Goal: Transaction & Acquisition: Obtain resource

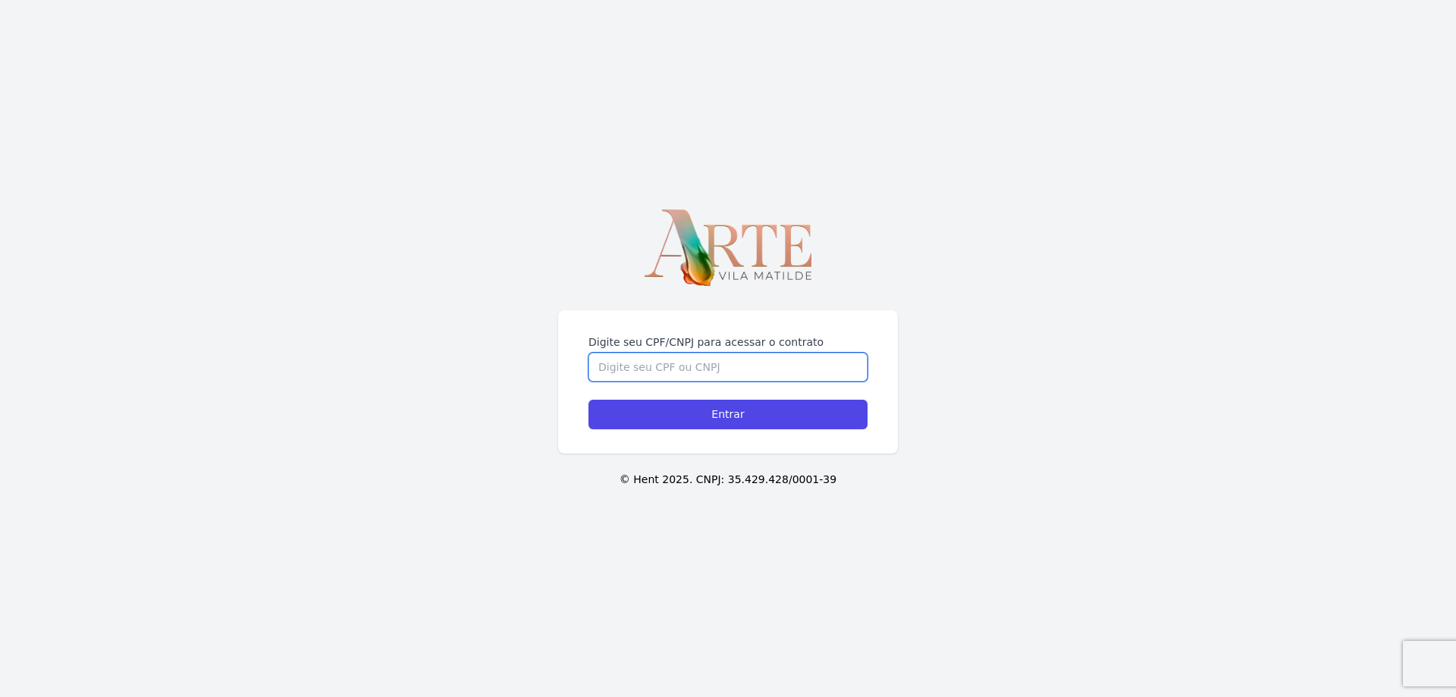
click at [760, 372] on input "Digite seu CPF/CNPJ para acessar o contrato" at bounding box center [728, 367] width 279 height 29
type input "5"
type input "41007254858"
click at [589, 400] on input "Entrar" at bounding box center [728, 415] width 279 height 30
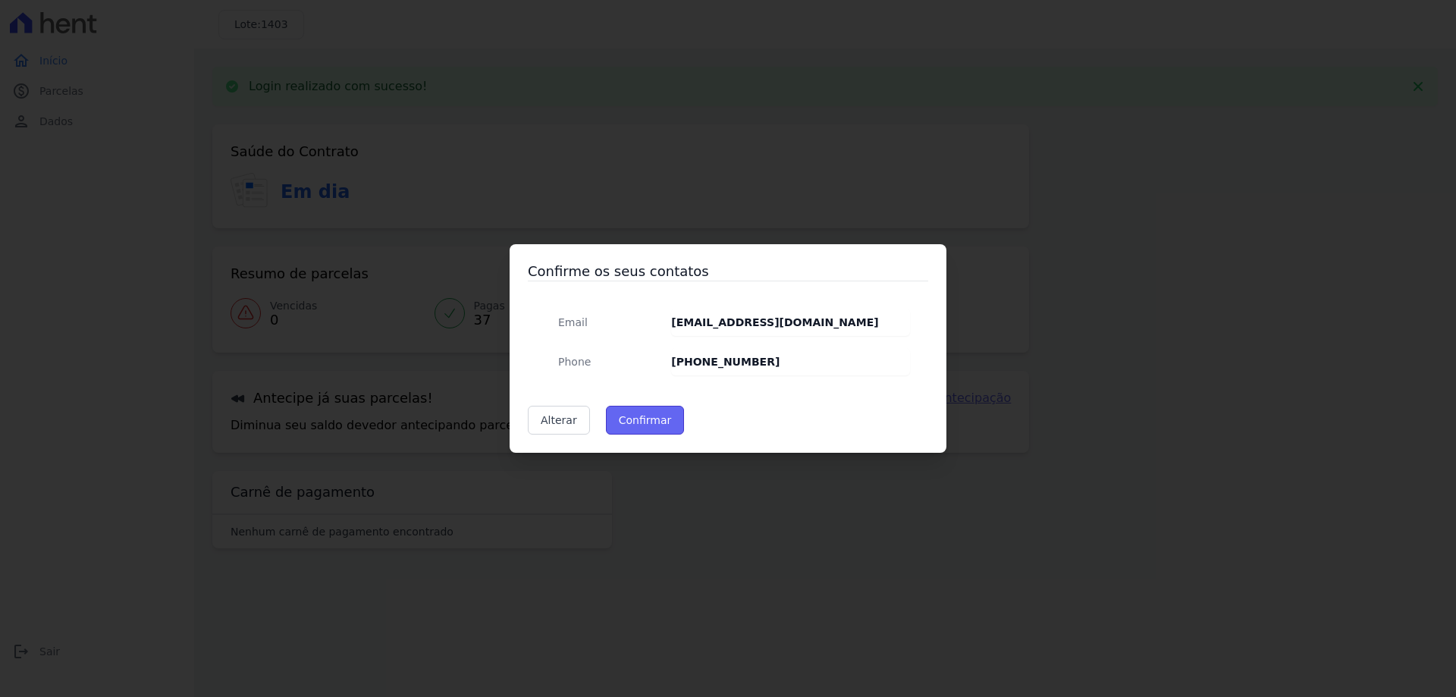
click at [654, 423] on button "Confirmar" at bounding box center [645, 420] width 79 height 29
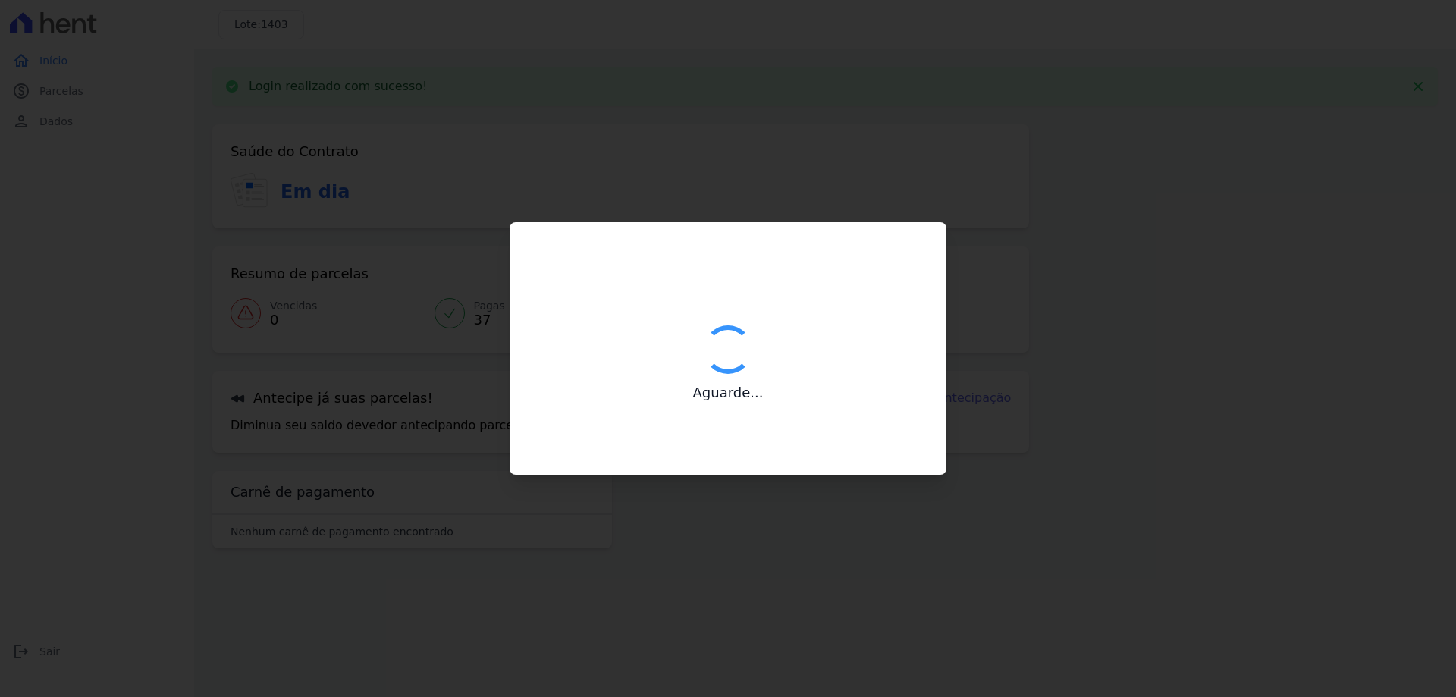
type input "Contatos confirmados com sucesso."
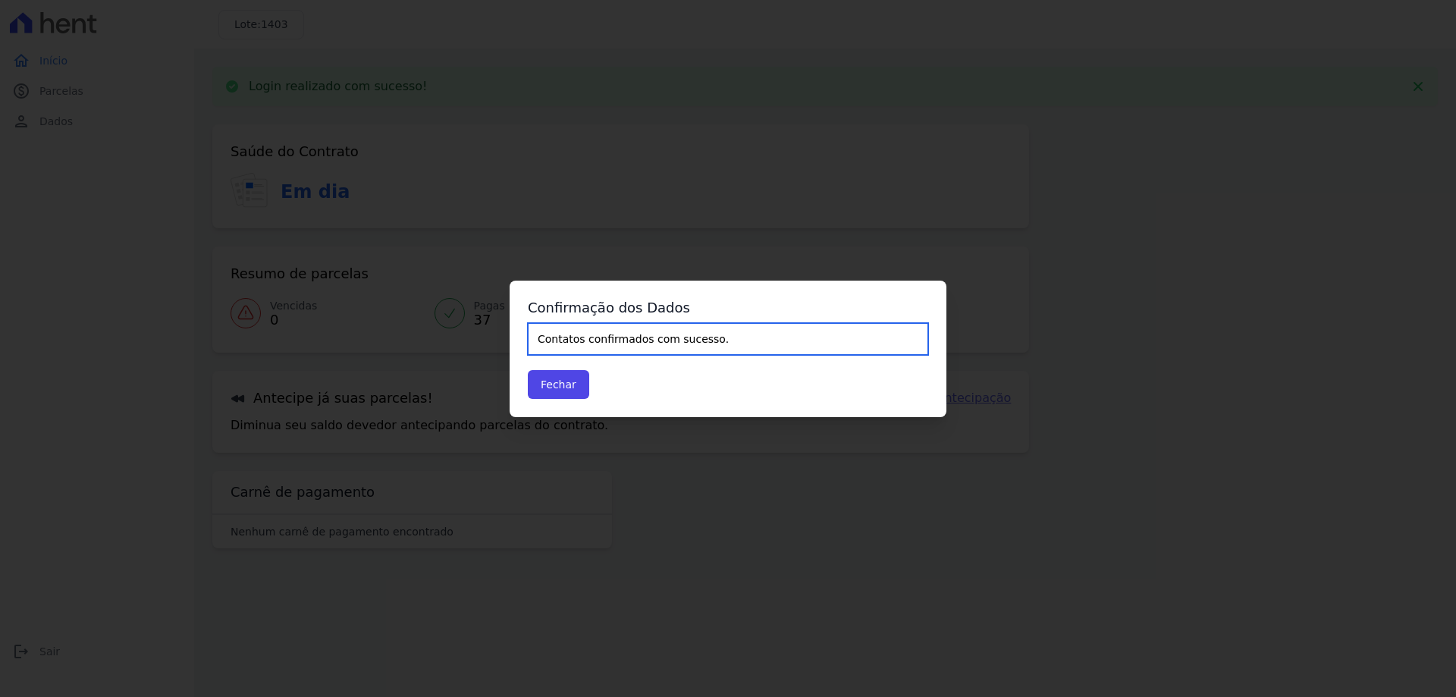
click at [668, 333] on input "Contatos confirmados com sucesso." at bounding box center [728, 339] width 400 height 32
click at [570, 375] on button "Fechar" at bounding box center [558, 384] width 61 height 29
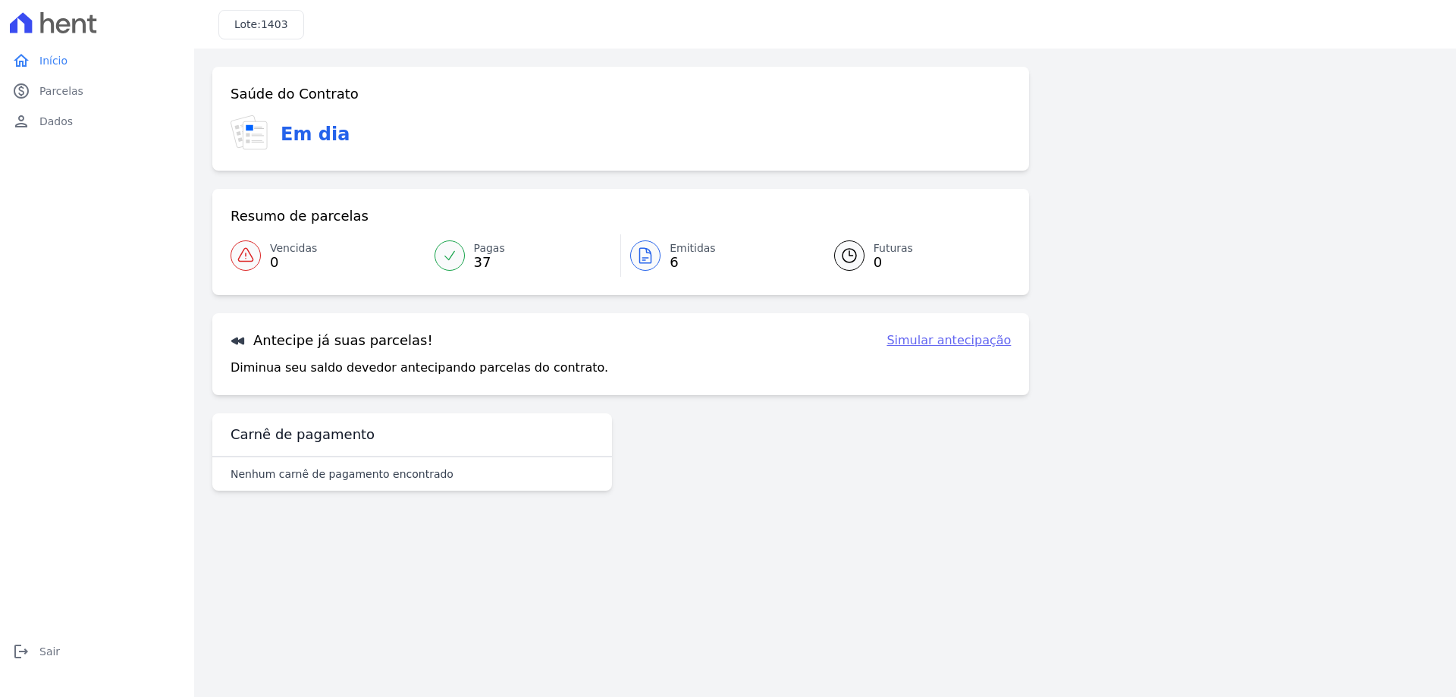
click at [649, 259] on icon at bounding box center [645, 255] width 18 height 18
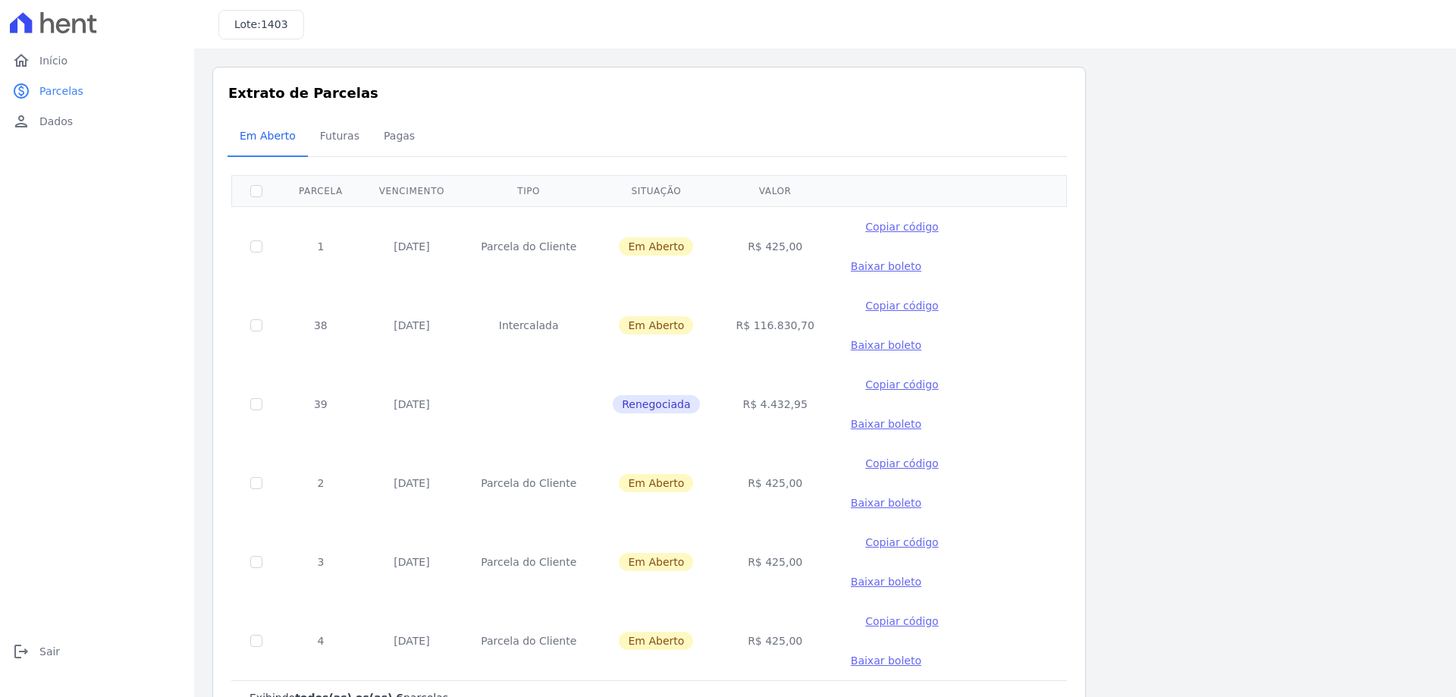
click at [921, 339] on span "Baixar boleto" at bounding box center [886, 345] width 71 height 12
click at [86, 55] on link "home Início" at bounding box center [97, 61] width 182 height 30
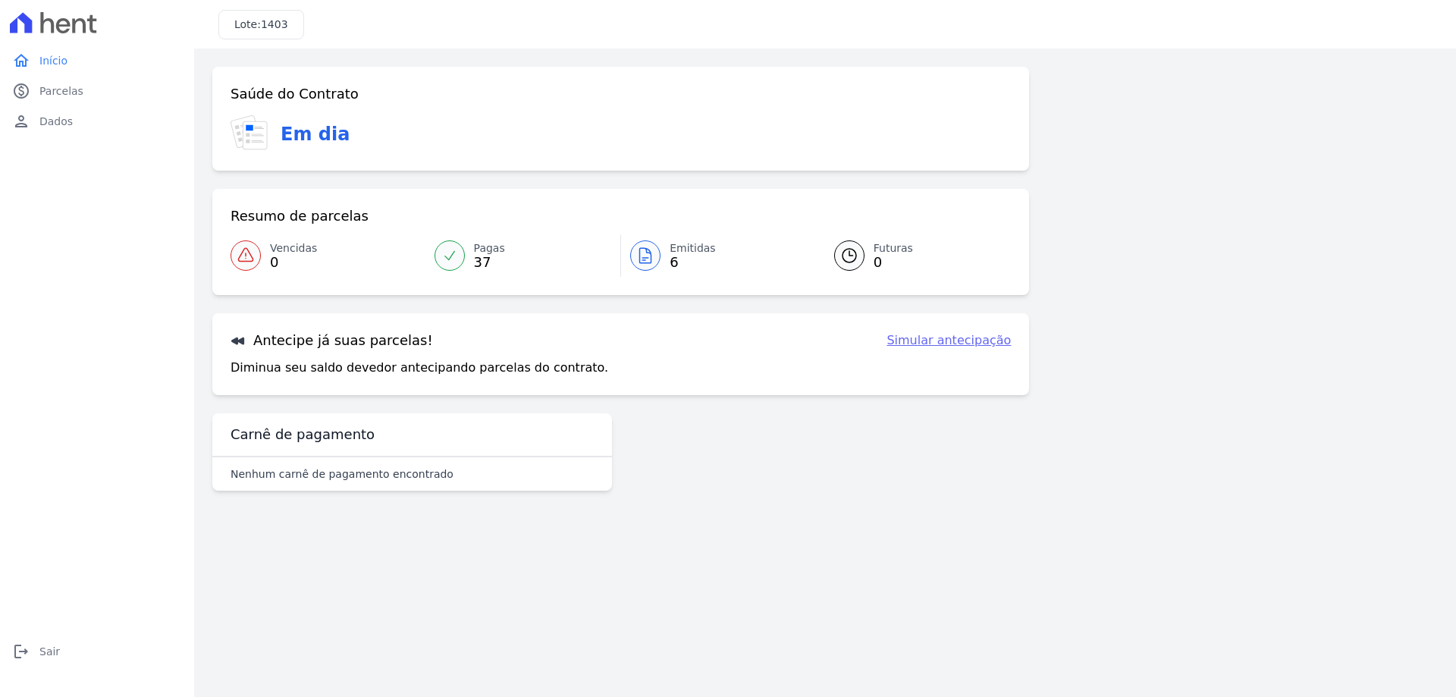
click at [975, 338] on link "Simular antecipação" at bounding box center [949, 340] width 124 height 18
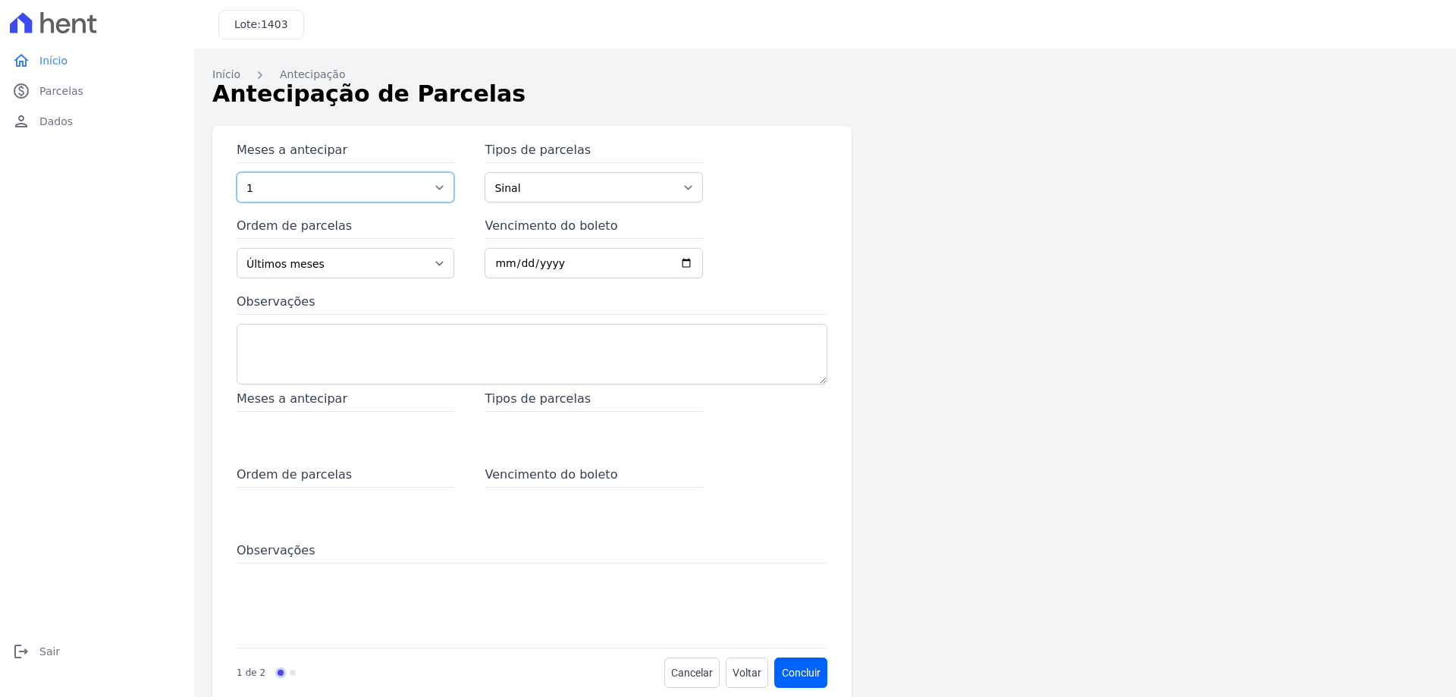
click at [337, 197] on select "1 2 3 4 5 6 7 8 9 10 11 12 13 14 15 16 17 18 19 20 21 22 23 24 25 26 27 28 29 3…" at bounding box center [346, 187] width 218 height 30
click at [563, 192] on select "Sinal Parcela Normal Intercalada Outros Parcela do Cliente" at bounding box center [594, 187] width 218 height 30
click at [407, 251] on select "Últimos meses Primeiros meses" at bounding box center [346, 263] width 218 height 30
click at [409, 251] on select "Últimos meses Primeiros meses" at bounding box center [346, 263] width 218 height 30
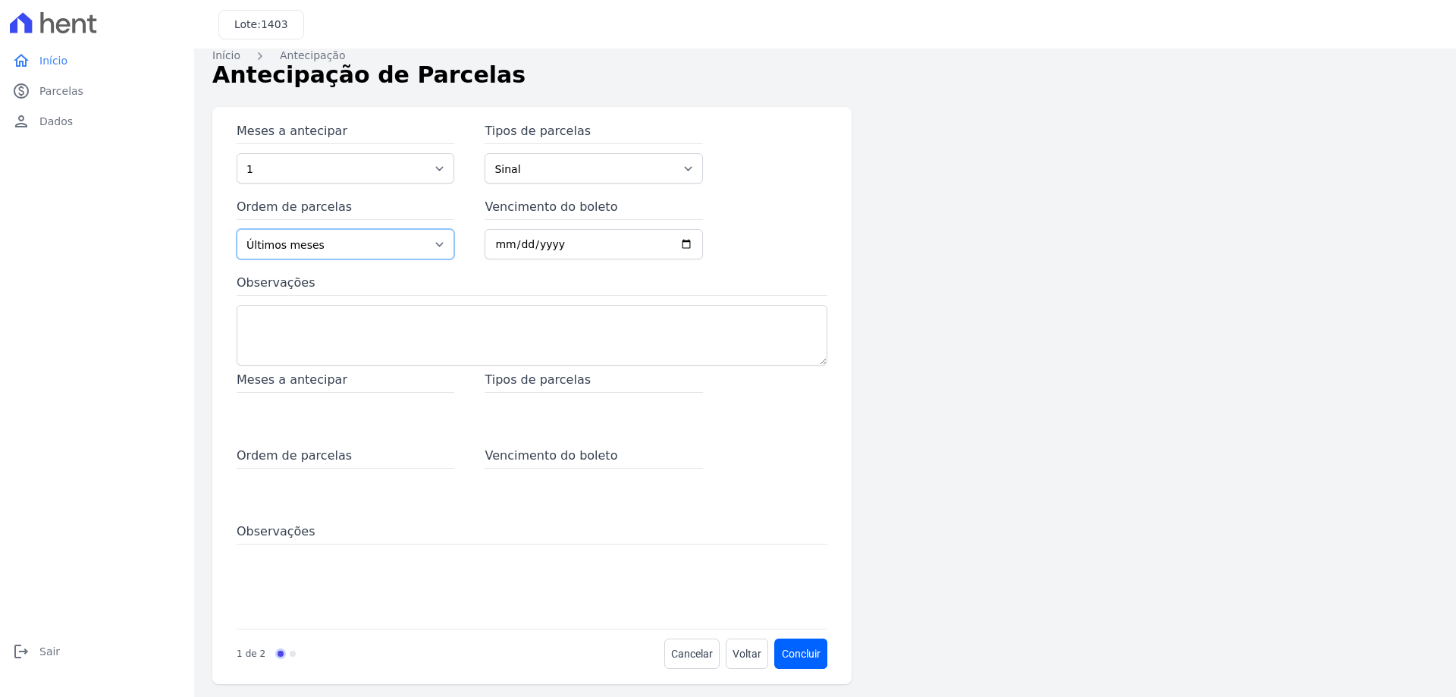
scroll to position [24, 0]
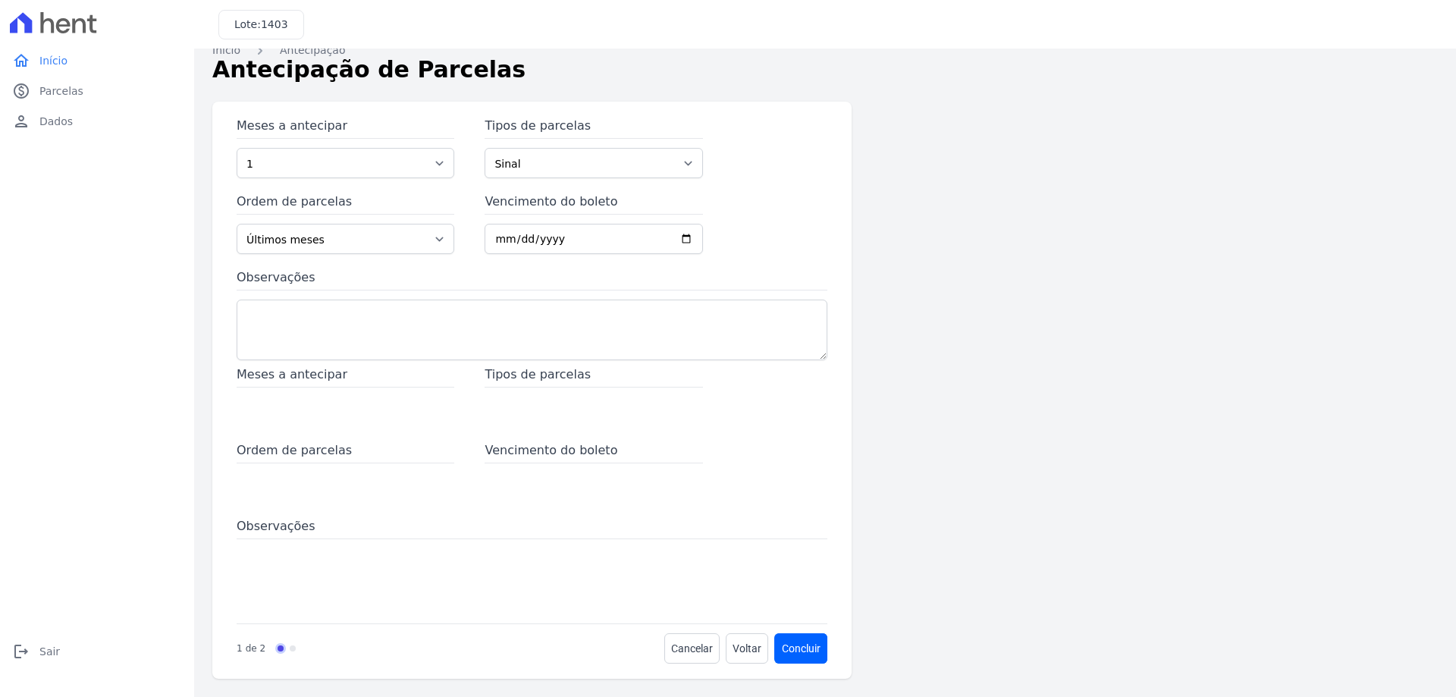
click at [242, 650] on div "1 de 2" at bounding box center [251, 649] width 29 height 14
click at [748, 645] on span "Voltar" at bounding box center [747, 648] width 29 height 15
click at [77, 84] on span "Parcelas" at bounding box center [61, 90] width 44 height 15
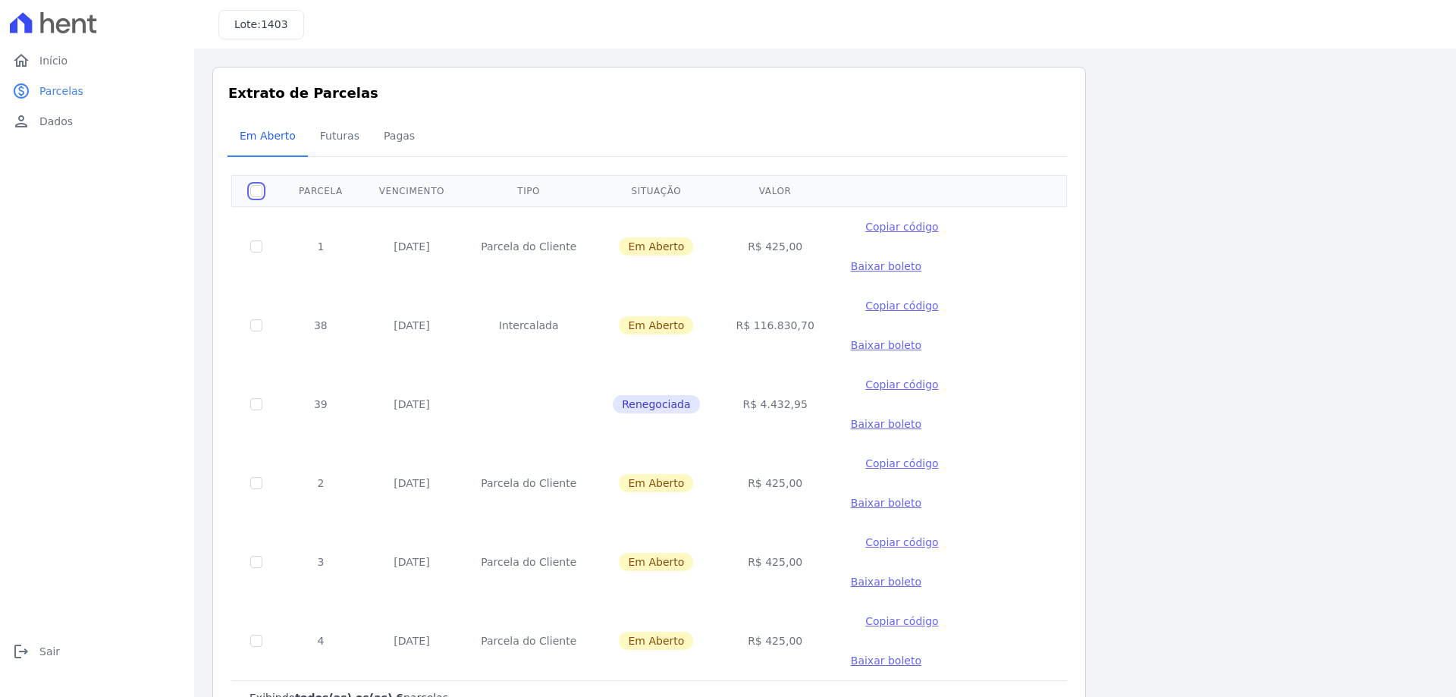
click at [252, 192] on input "checkbox" at bounding box center [256, 191] width 12 height 12
checkbox input "true"
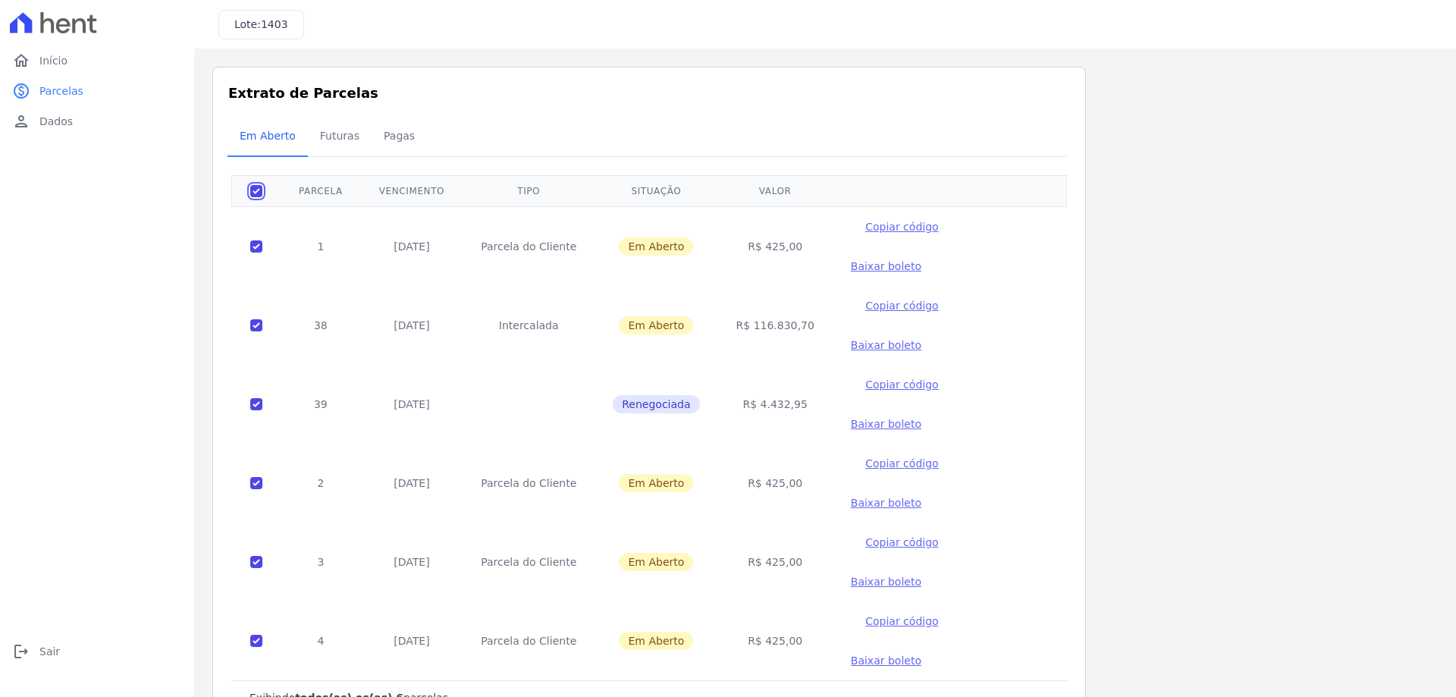
checkbox input "true"
click at [251, 192] on input "checkbox" at bounding box center [256, 191] width 12 height 12
checkbox input "false"
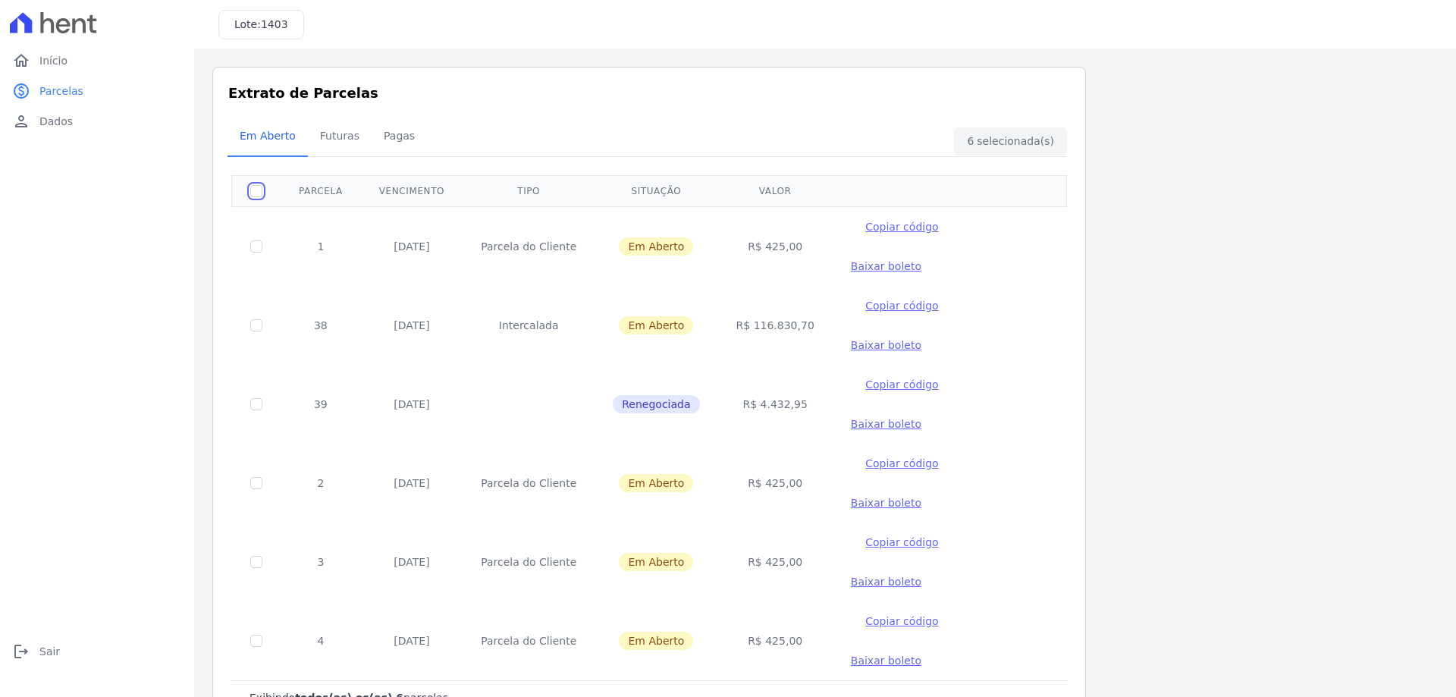
checkbox input "false"
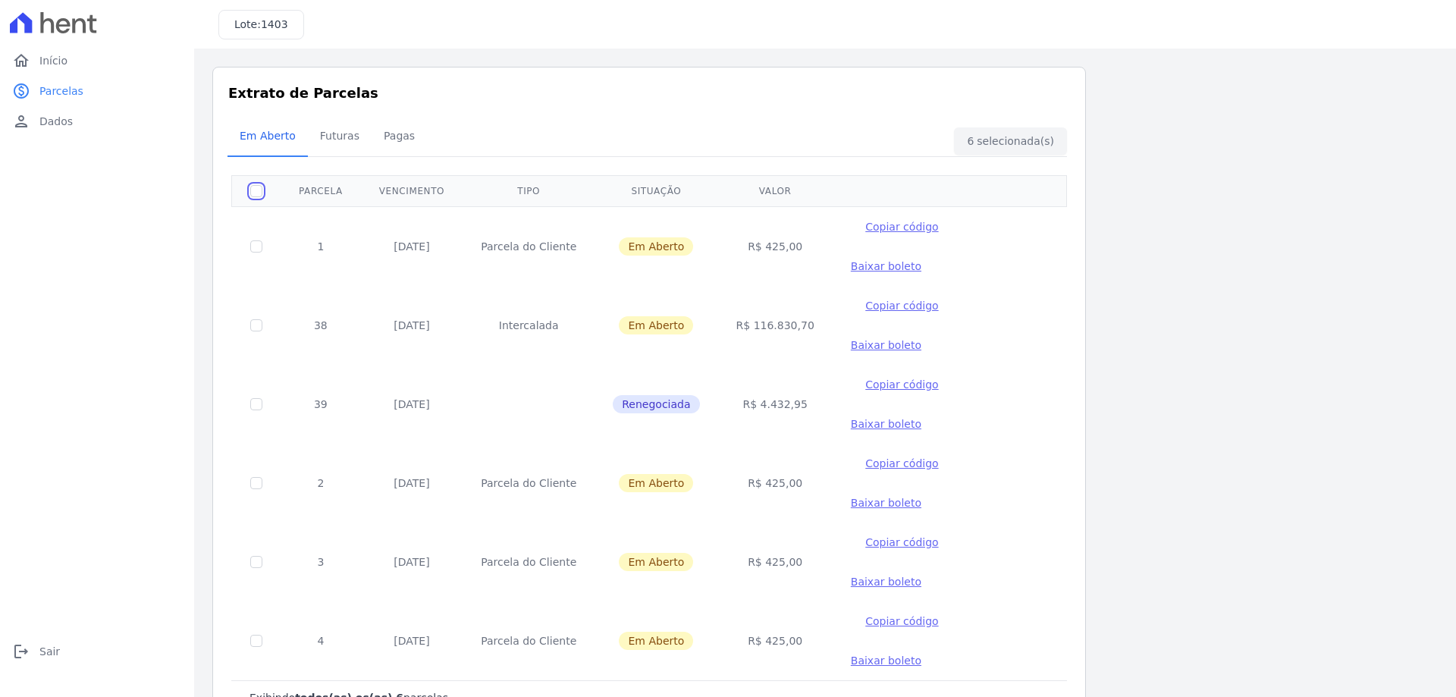
checkbox input "false"
click at [921, 497] on span "Baixar boleto" at bounding box center [886, 503] width 71 height 12
click at [921, 339] on span "Baixar boleto" at bounding box center [886, 345] width 71 height 12
click at [57, 70] on link "home Início" at bounding box center [97, 61] width 182 height 30
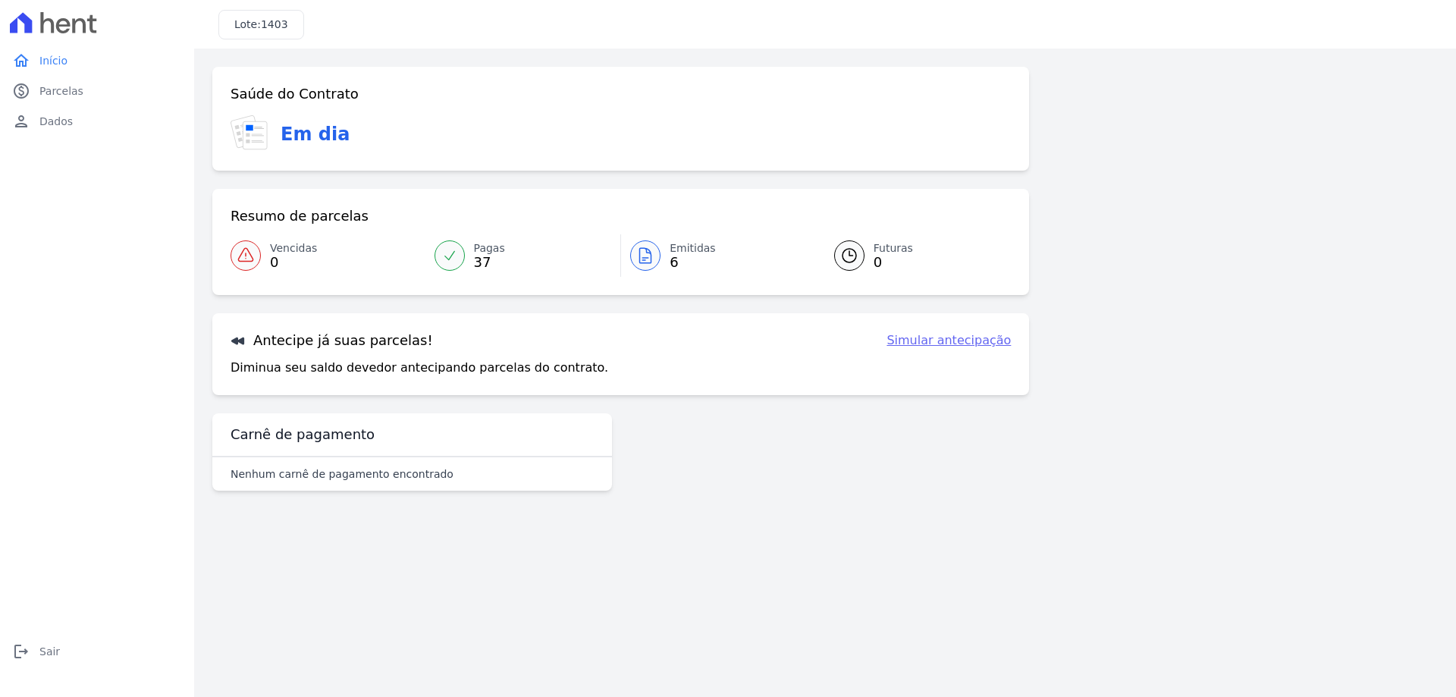
click at [686, 252] on span "Emitidas" at bounding box center [693, 248] width 46 height 16
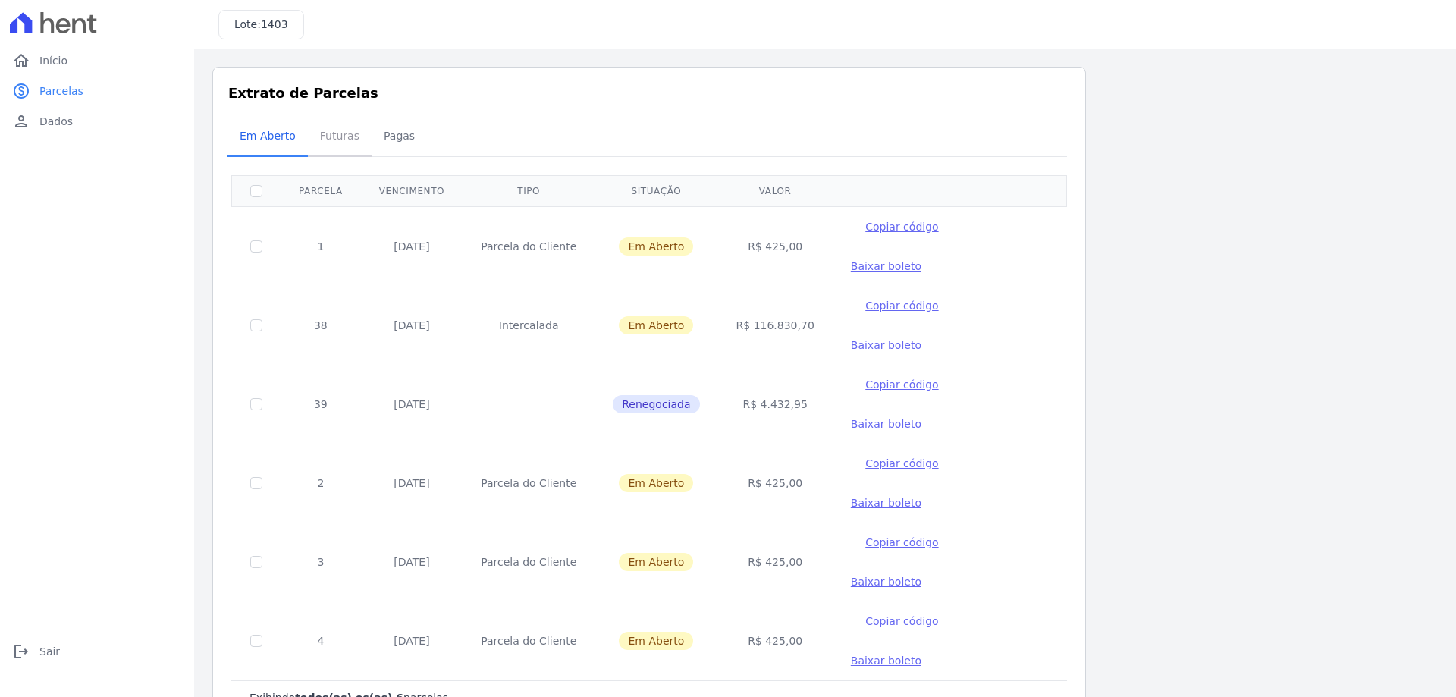
click at [328, 136] on span "Futuras" at bounding box center [340, 136] width 58 height 30
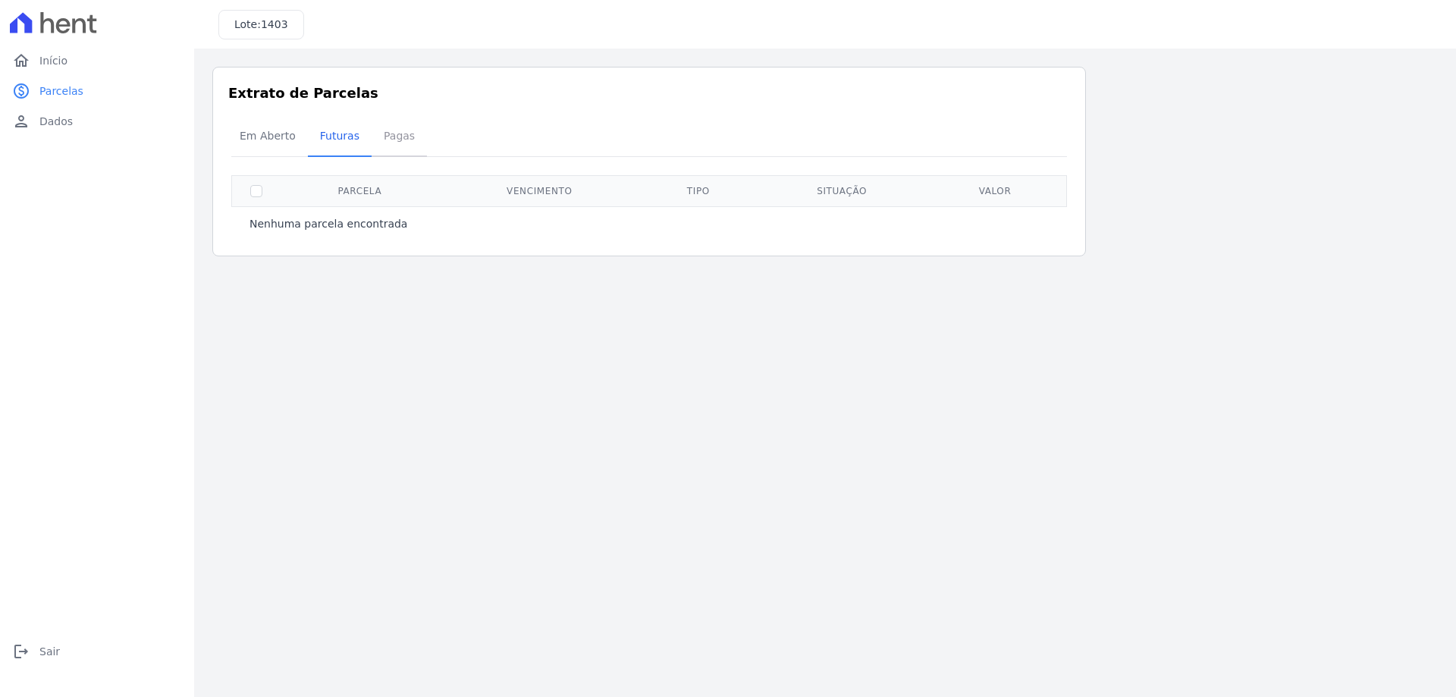
click at [382, 136] on span "Pagas" at bounding box center [399, 136] width 49 height 30
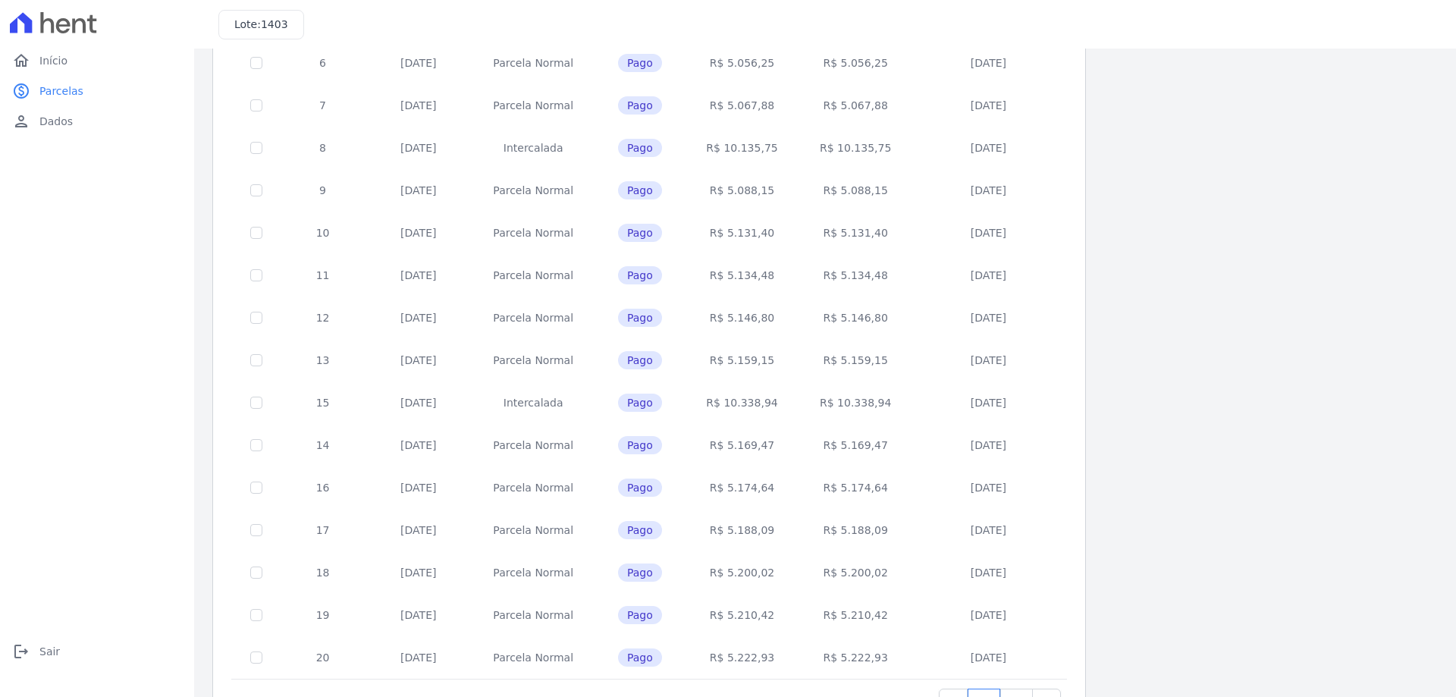
scroll to position [447, 0]
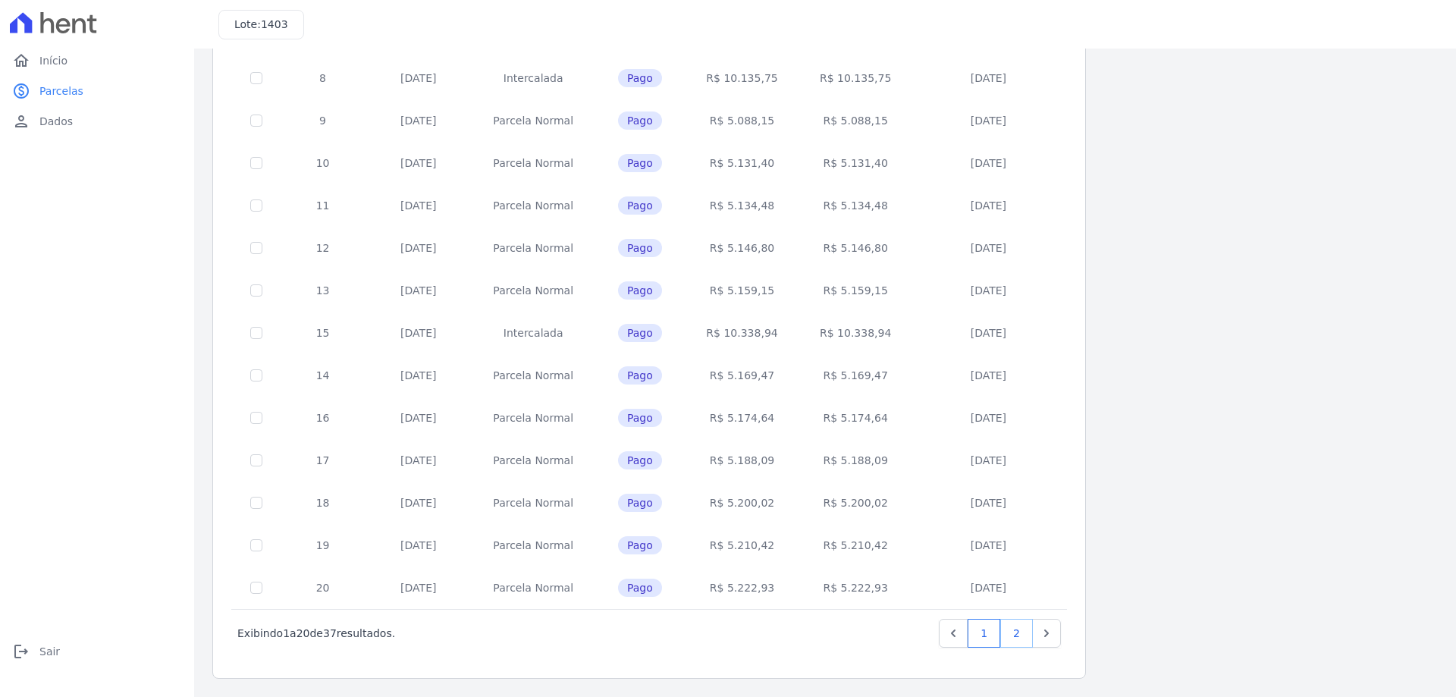
click at [1018, 632] on link "2" at bounding box center [1016, 633] width 33 height 29
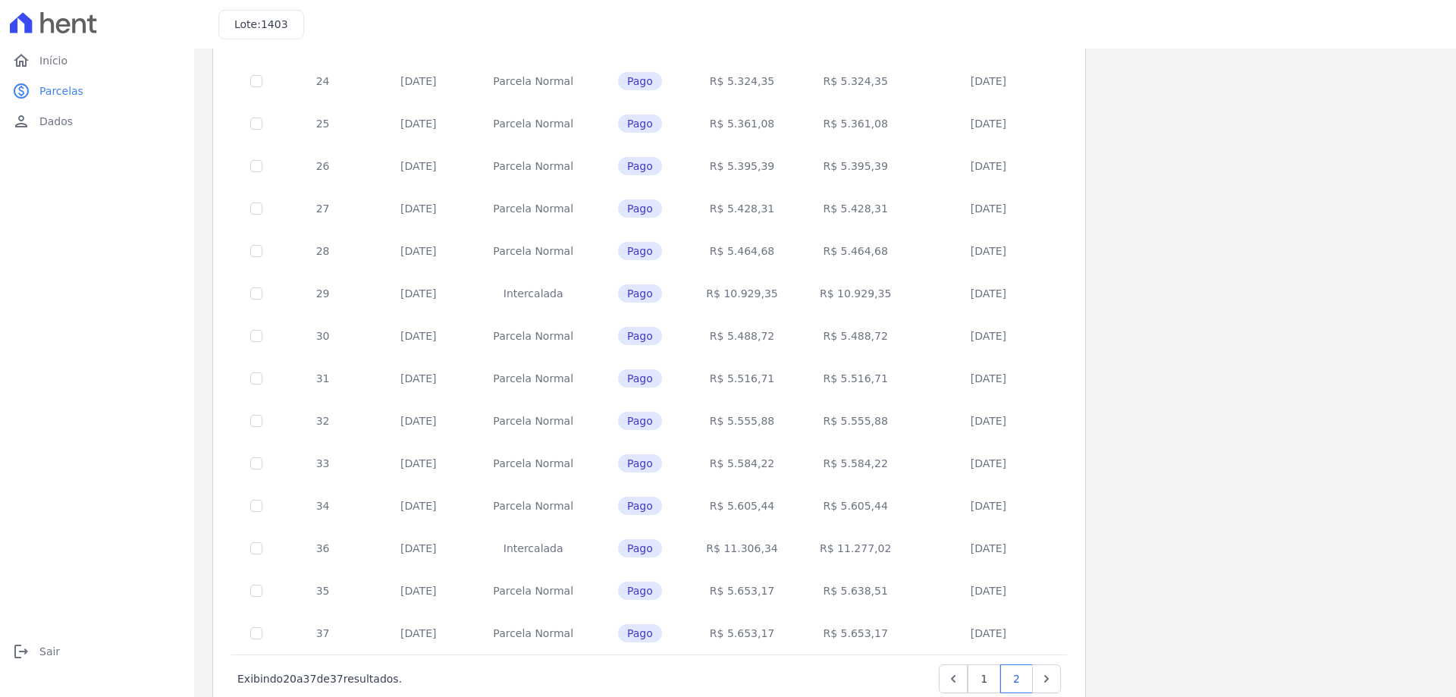
scroll to position [320, 0]
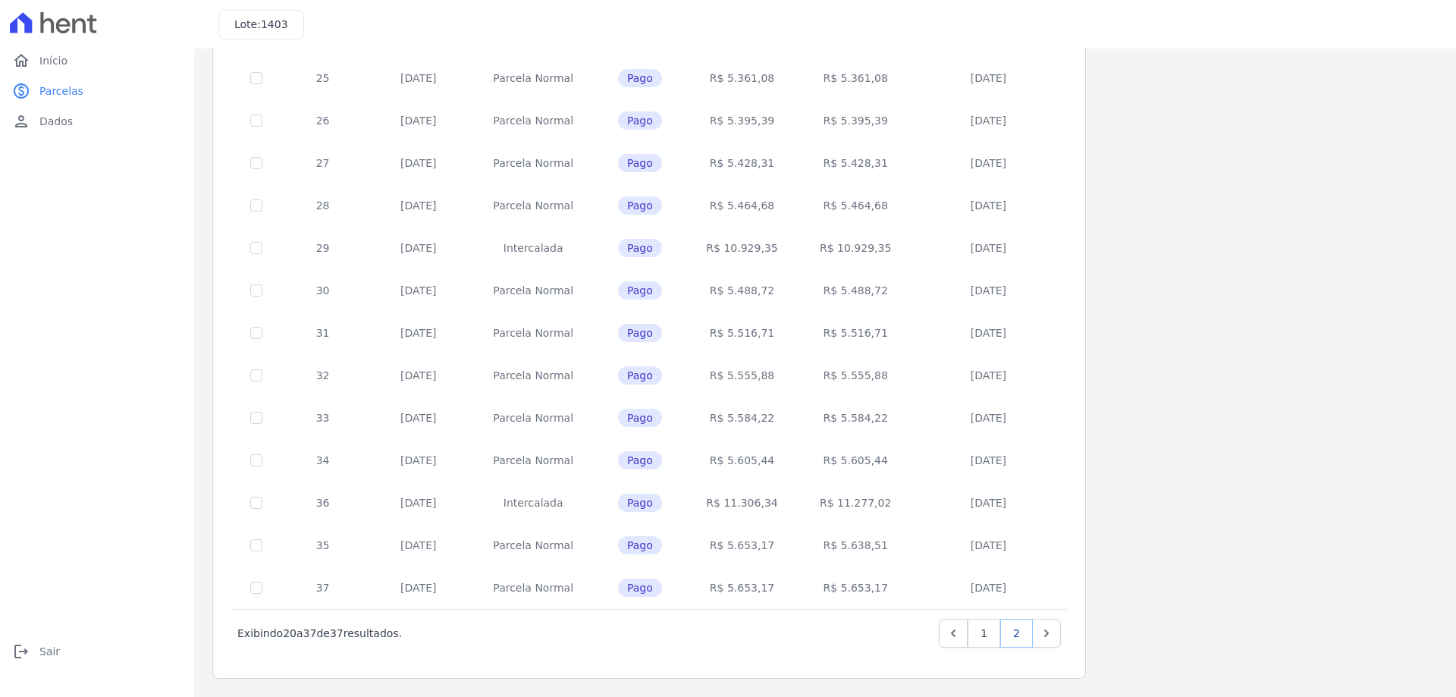
click at [1016, 624] on link "2" at bounding box center [1016, 633] width 33 height 29
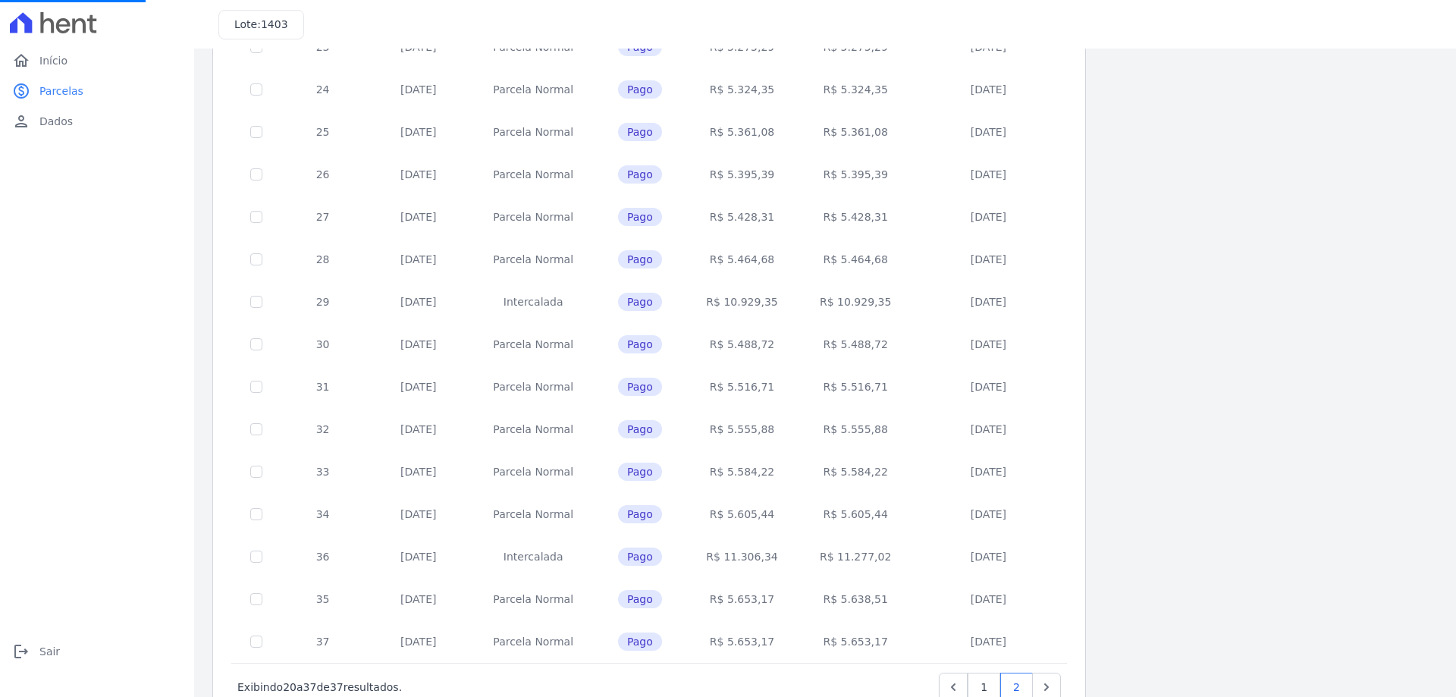
scroll to position [0, 0]
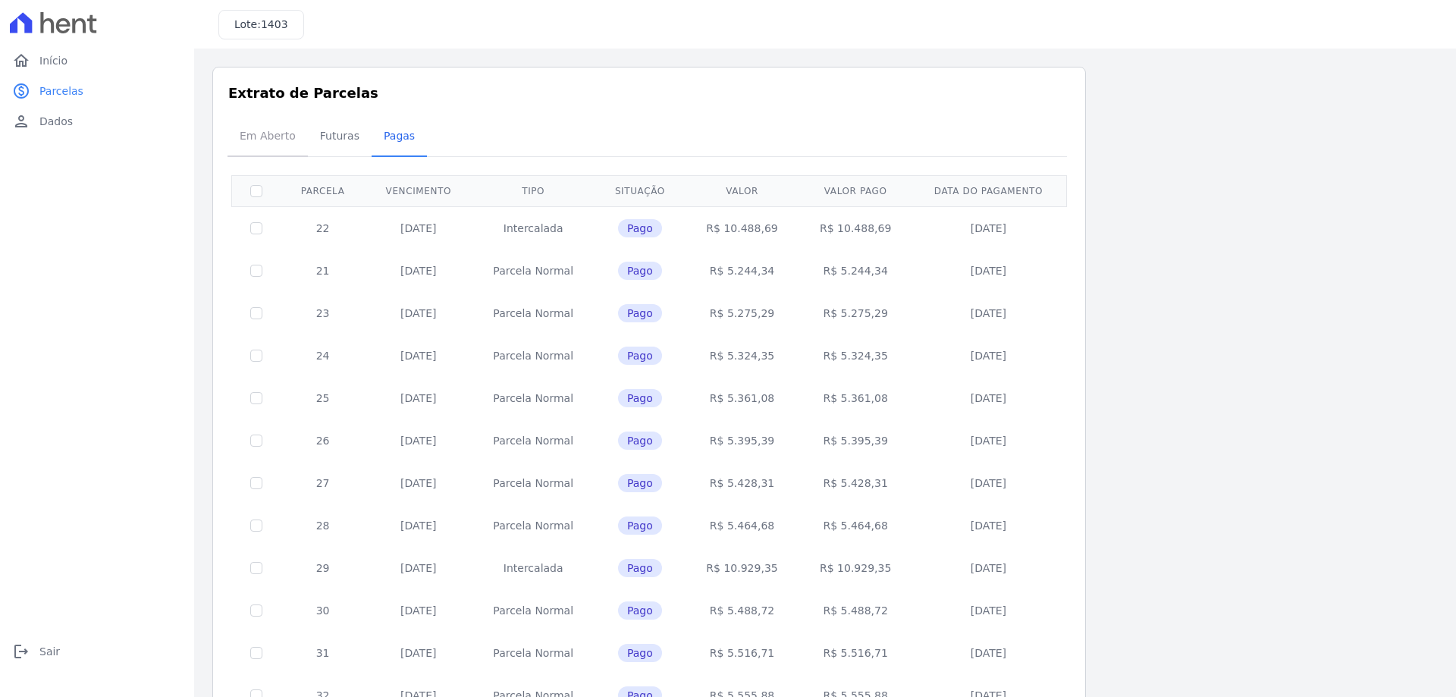
click at [248, 133] on span "Em Aberto" at bounding box center [268, 136] width 74 height 30
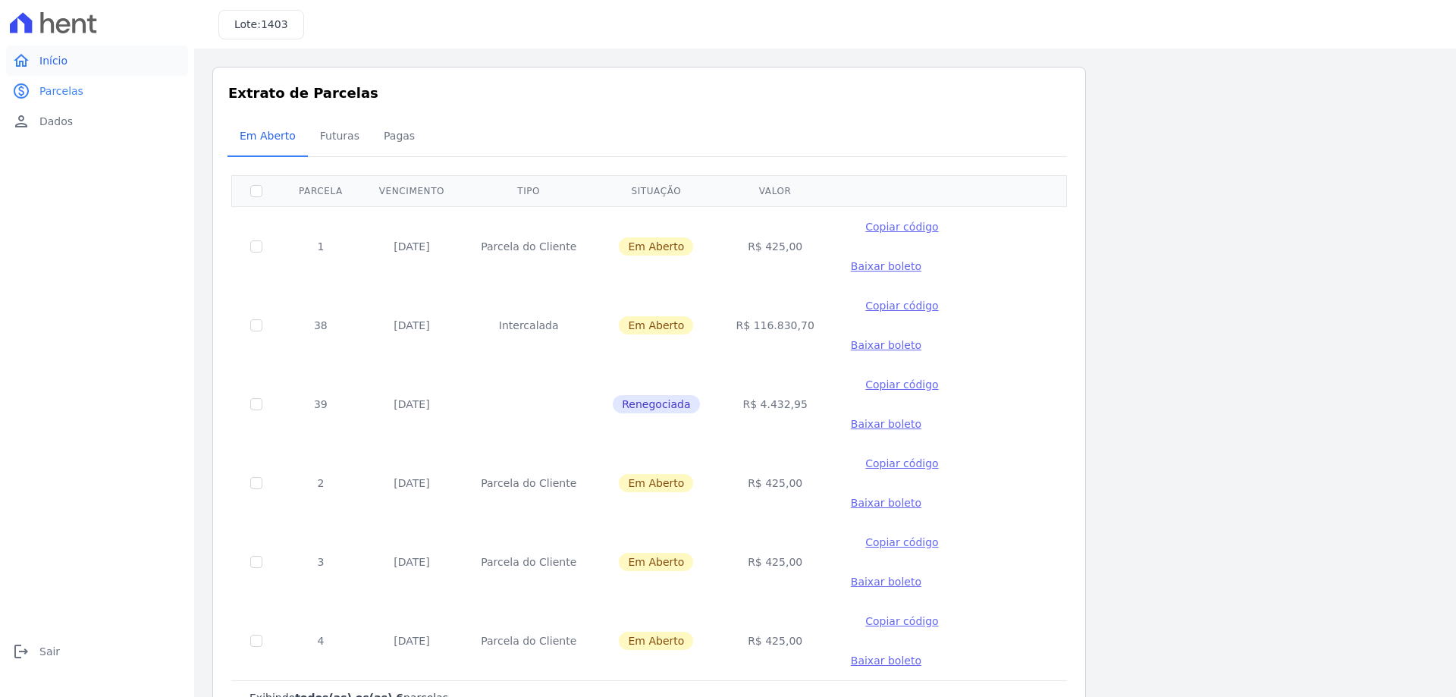
click at [71, 66] on link "home Início" at bounding box center [97, 61] width 182 height 30
